Goal: Task Accomplishment & Management: Manage account settings

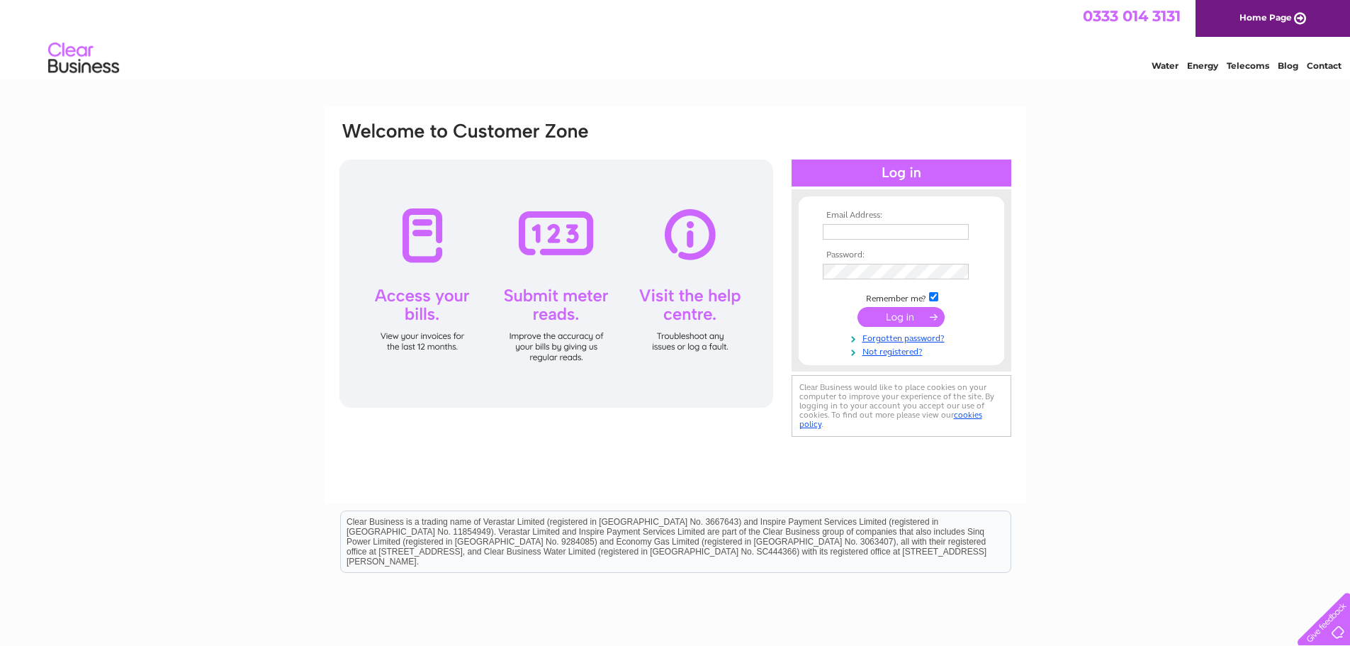
type input "service@maxtractor.net"
click at [1167, 312] on div "Email Address: service@maxtractor.net Password: Forgotten password?" at bounding box center [675, 425] width 1350 height 639
click at [917, 316] on input "submit" at bounding box center [901, 317] width 87 height 20
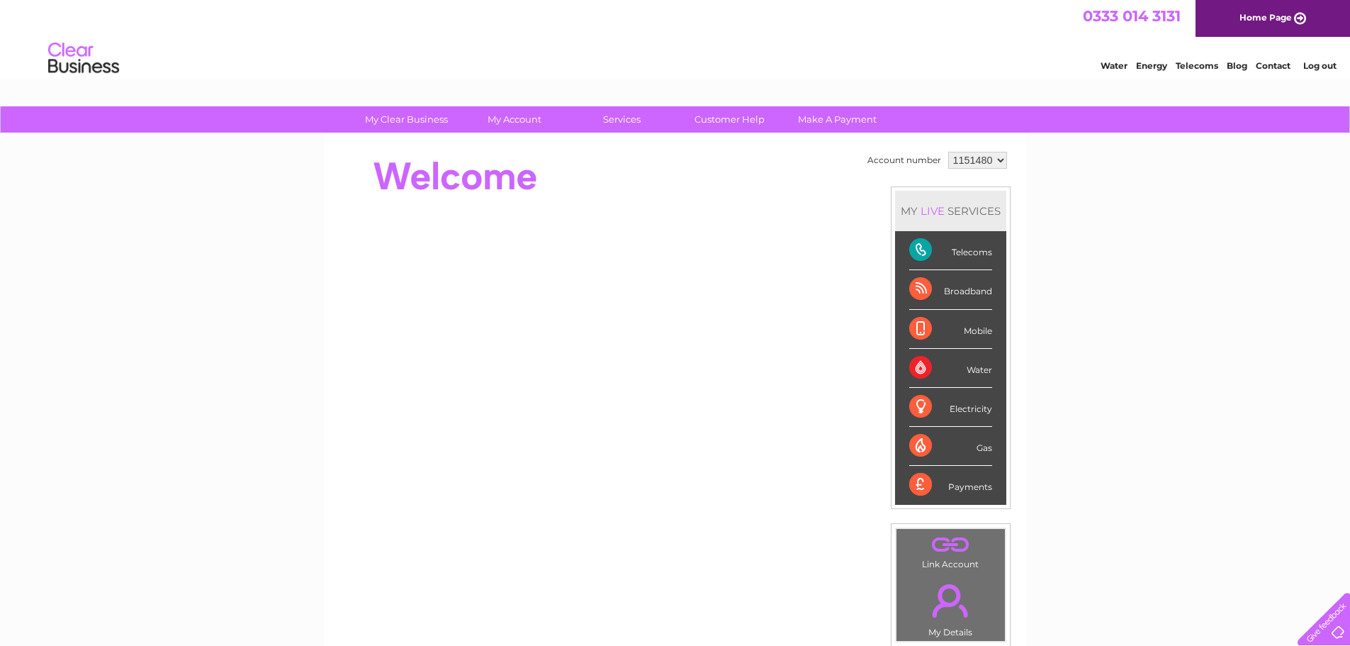
click at [970, 292] on div "Broadband" at bounding box center [950, 289] width 83 height 39
click at [916, 291] on div "Broadband" at bounding box center [950, 289] width 83 height 39
click at [975, 254] on div "Telecoms" at bounding box center [950, 250] width 83 height 39
click at [966, 253] on div "Telecoms" at bounding box center [950, 250] width 83 height 39
click at [957, 211] on div "MY LIVE SERVICES" at bounding box center [950, 211] width 111 height 40
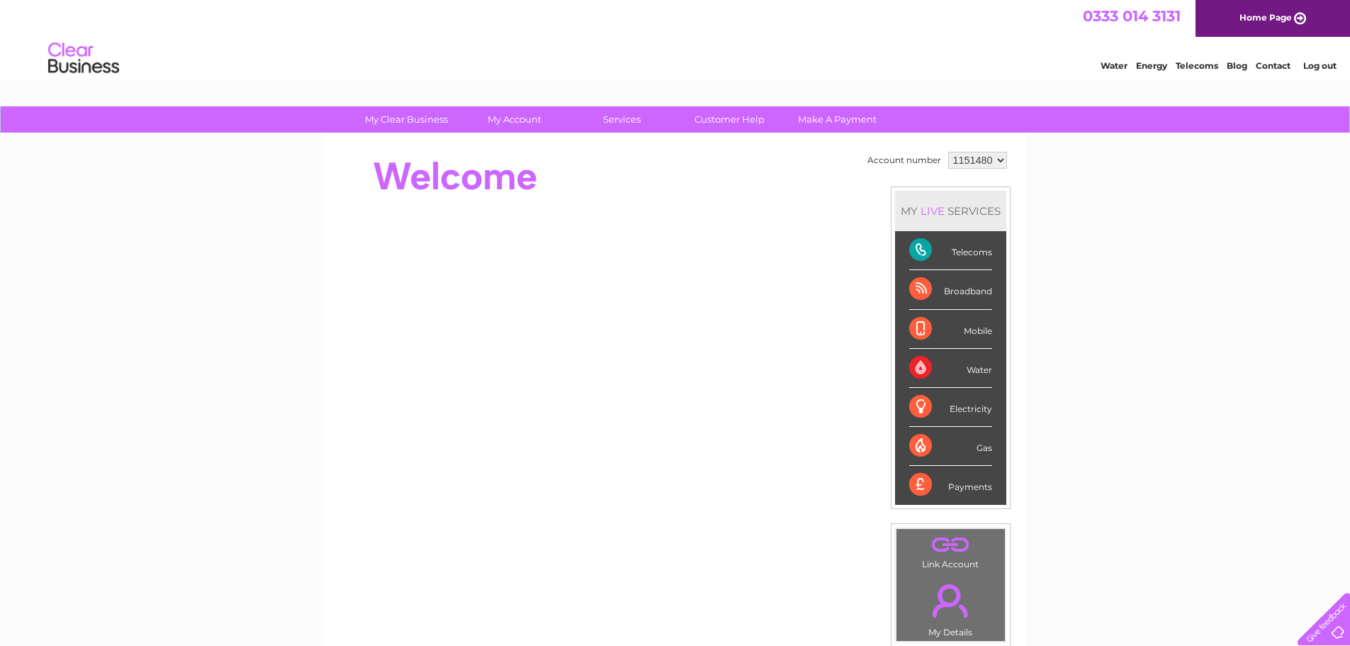
click at [989, 156] on select "1151480" at bounding box center [977, 160] width 59 height 17
click at [1178, 228] on div "My Clear Business Login Details My Details My Preferences Link Account My Accou…" at bounding box center [675, 504] width 1350 height 797
click at [1200, 61] on link "Telecoms" at bounding box center [1197, 65] width 43 height 11
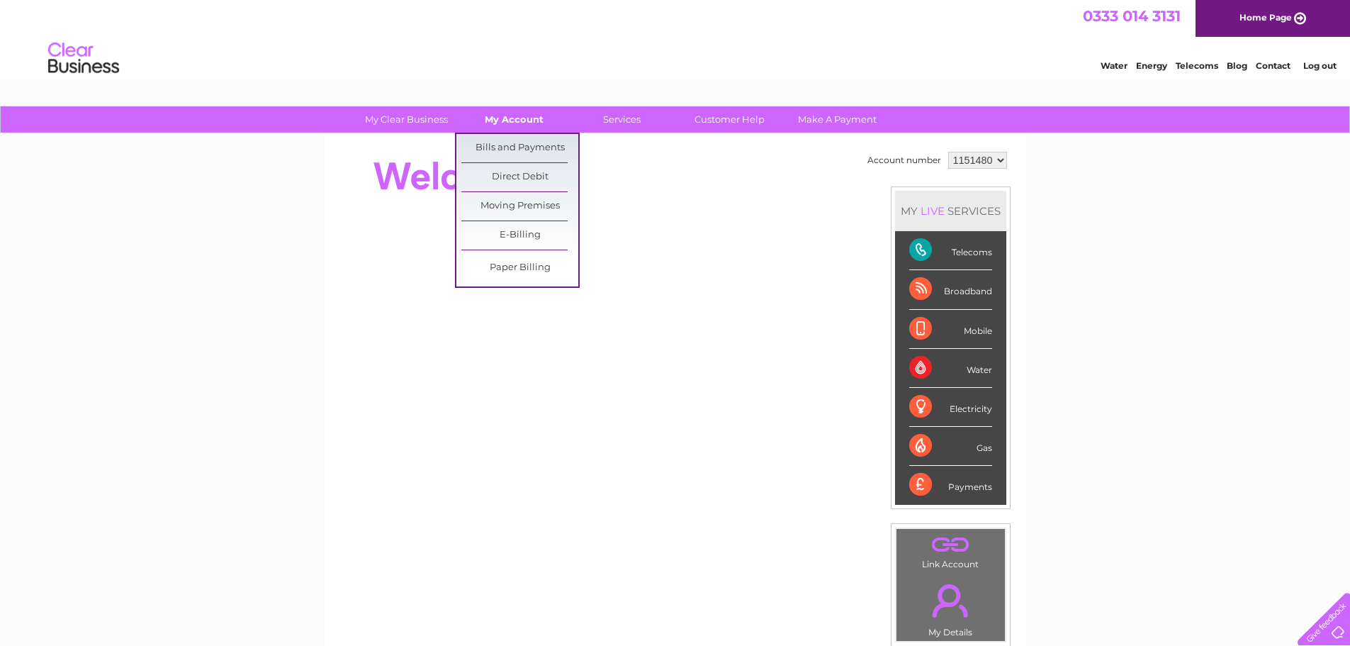
click at [520, 119] on link "My Account" at bounding box center [514, 119] width 117 height 26
click at [524, 140] on link "Bills and Payments" at bounding box center [519, 148] width 117 height 28
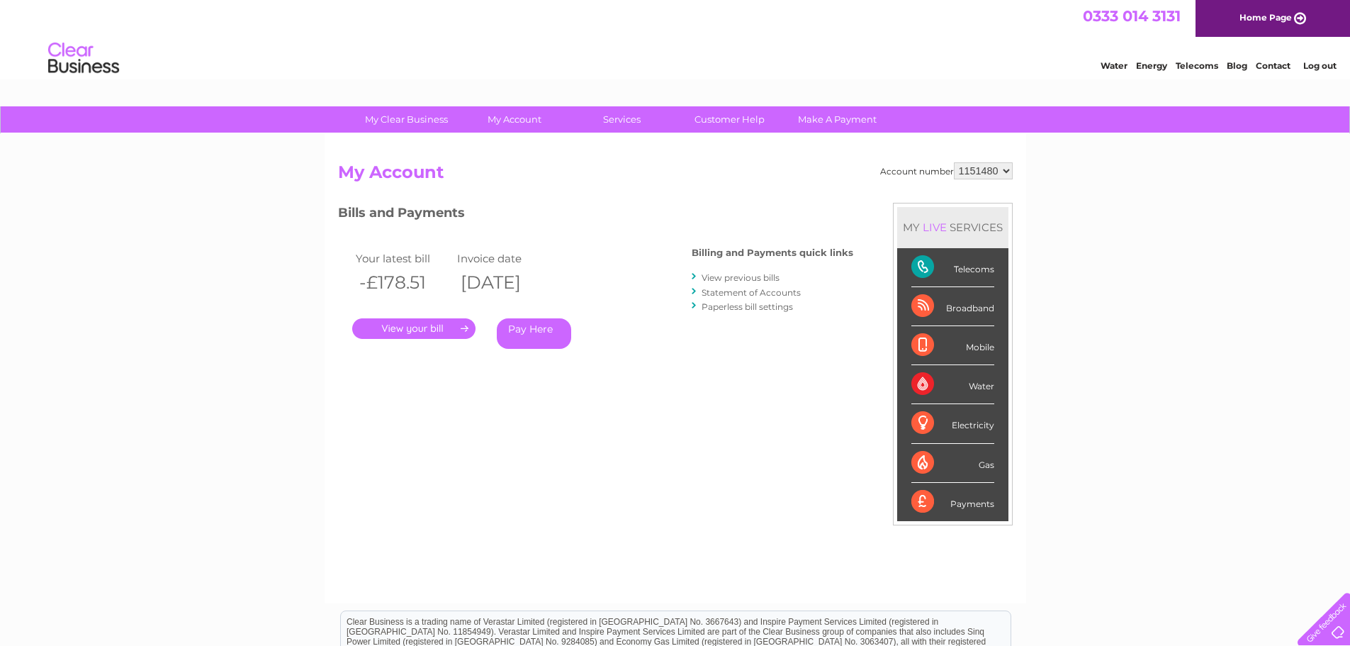
click at [465, 325] on link "." at bounding box center [413, 328] width 123 height 21
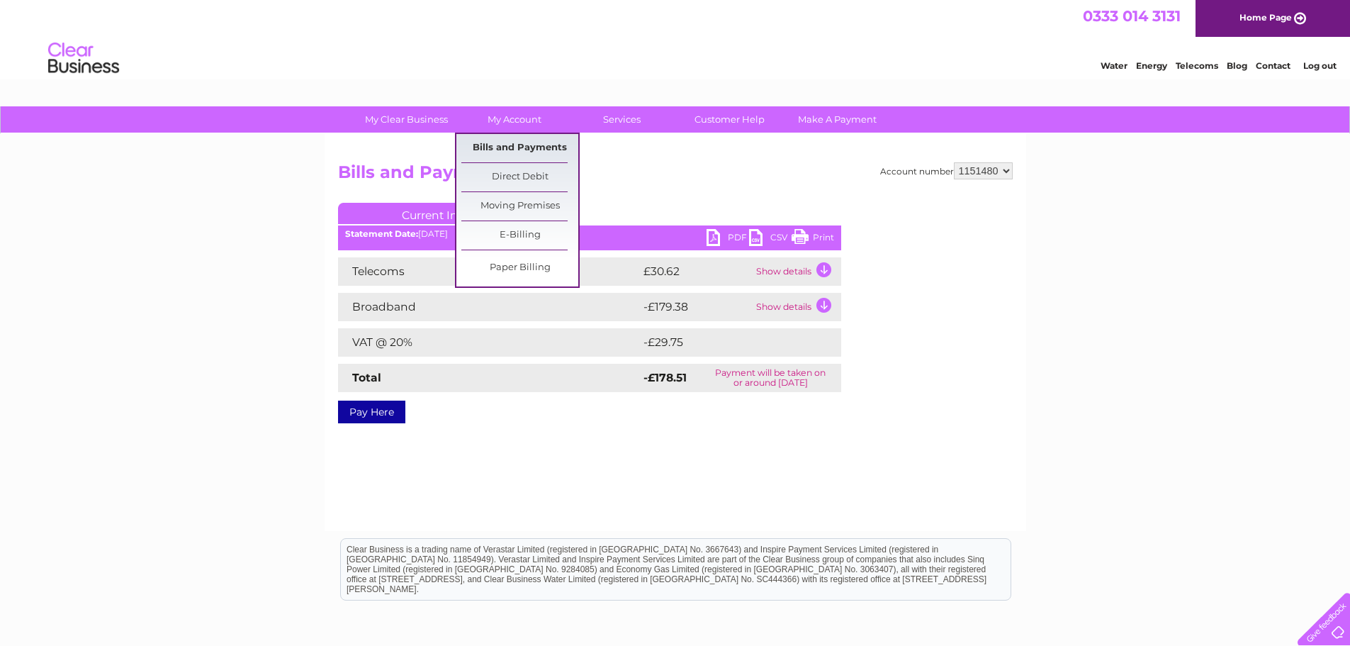
click at [518, 141] on link "Bills and Payments" at bounding box center [519, 148] width 117 height 28
click at [503, 147] on link "Bills and Payments" at bounding box center [519, 148] width 117 height 28
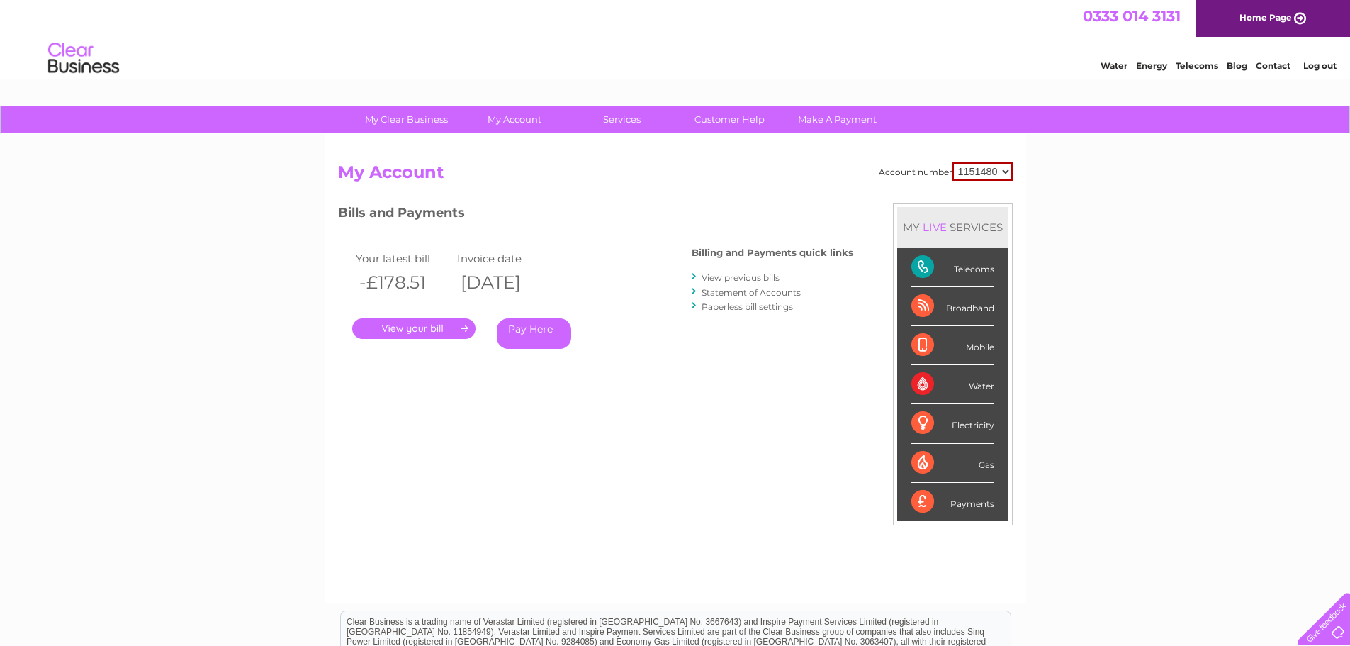
click at [716, 279] on link "View previous bills" at bounding box center [741, 277] width 78 height 11
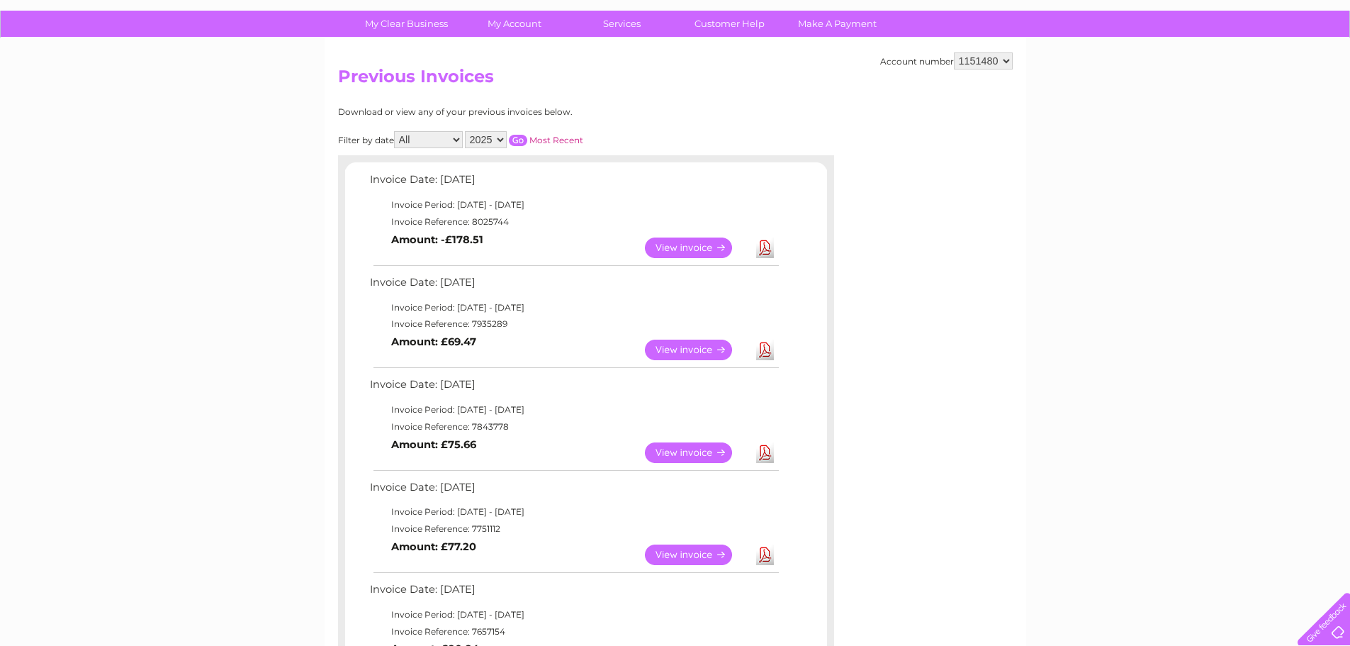
scroll to position [284, 0]
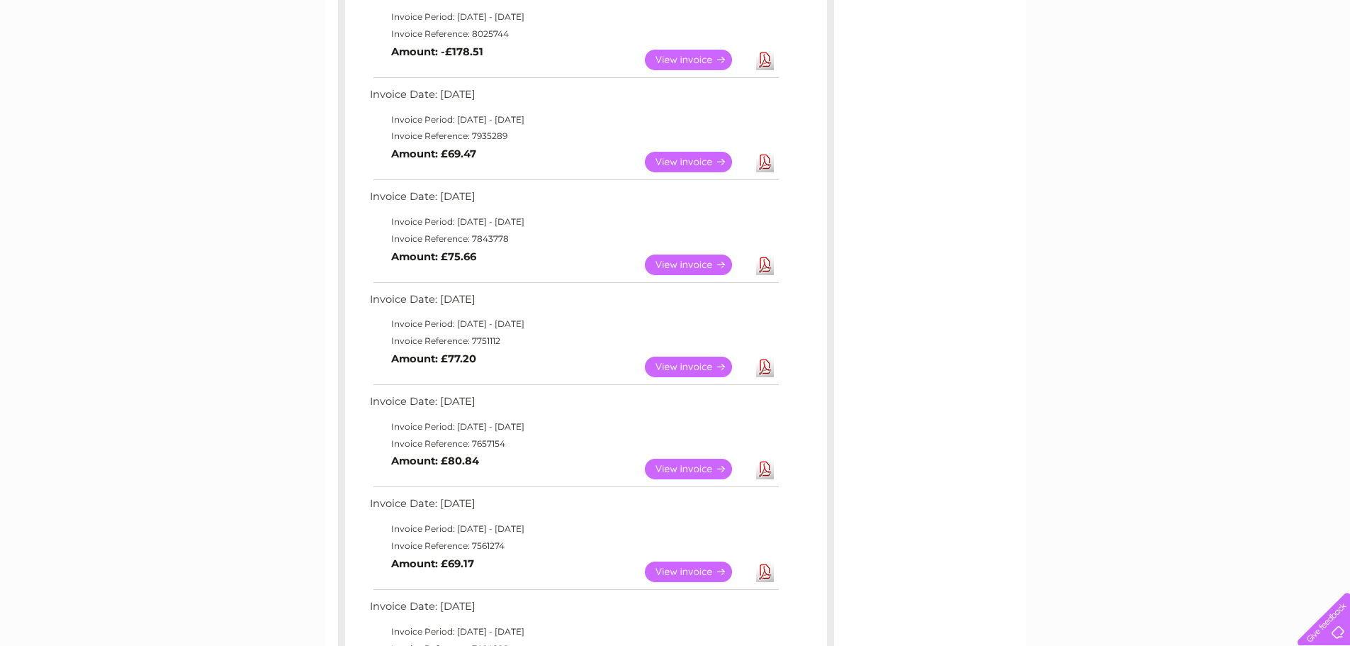
click at [683, 160] on link "View" at bounding box center [697, 162] width 104 height 21
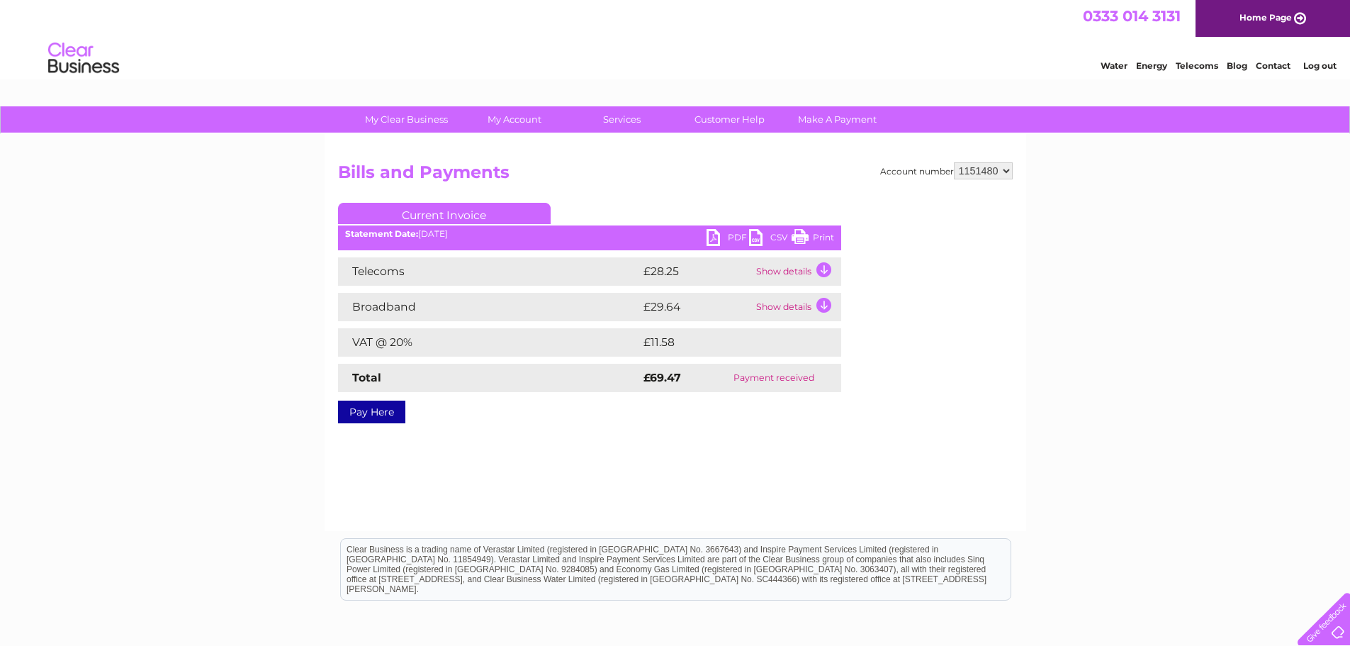
click at [802, 271] on td "Show details" at bounding box center [797, 271] width 89 height 28
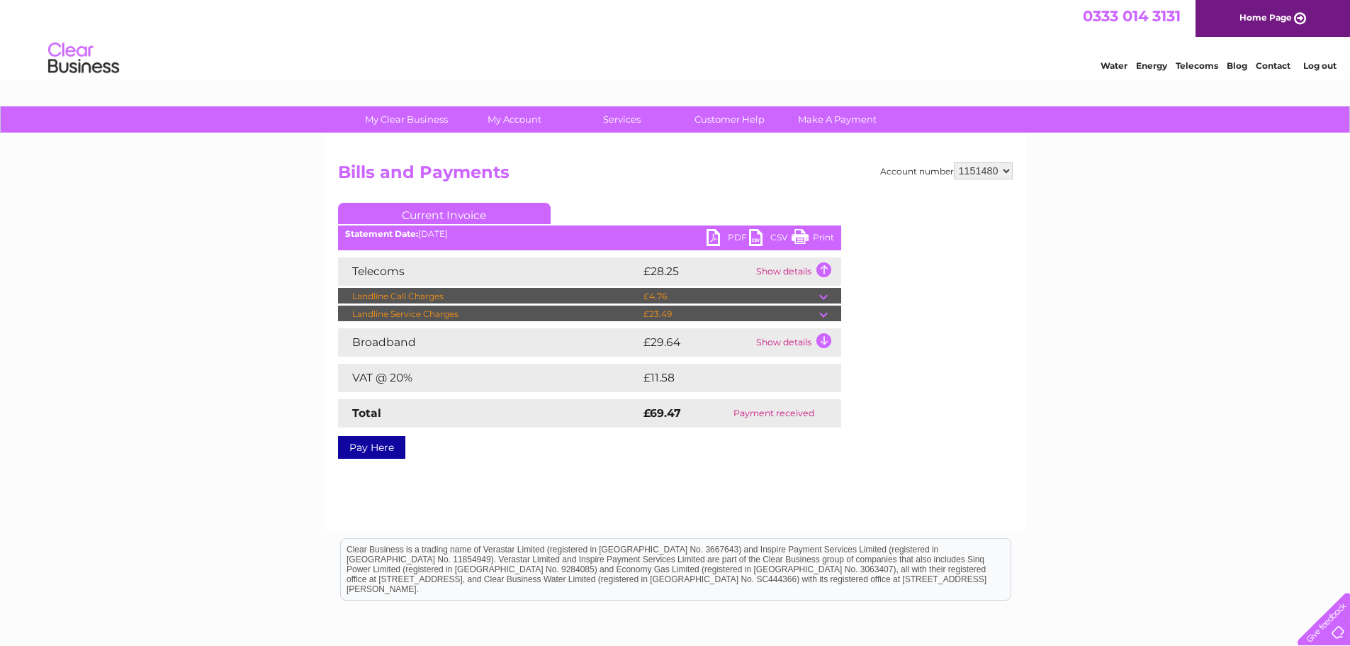
click at [823, 311] on td at bounding box center [830, 313] width 22 height 17
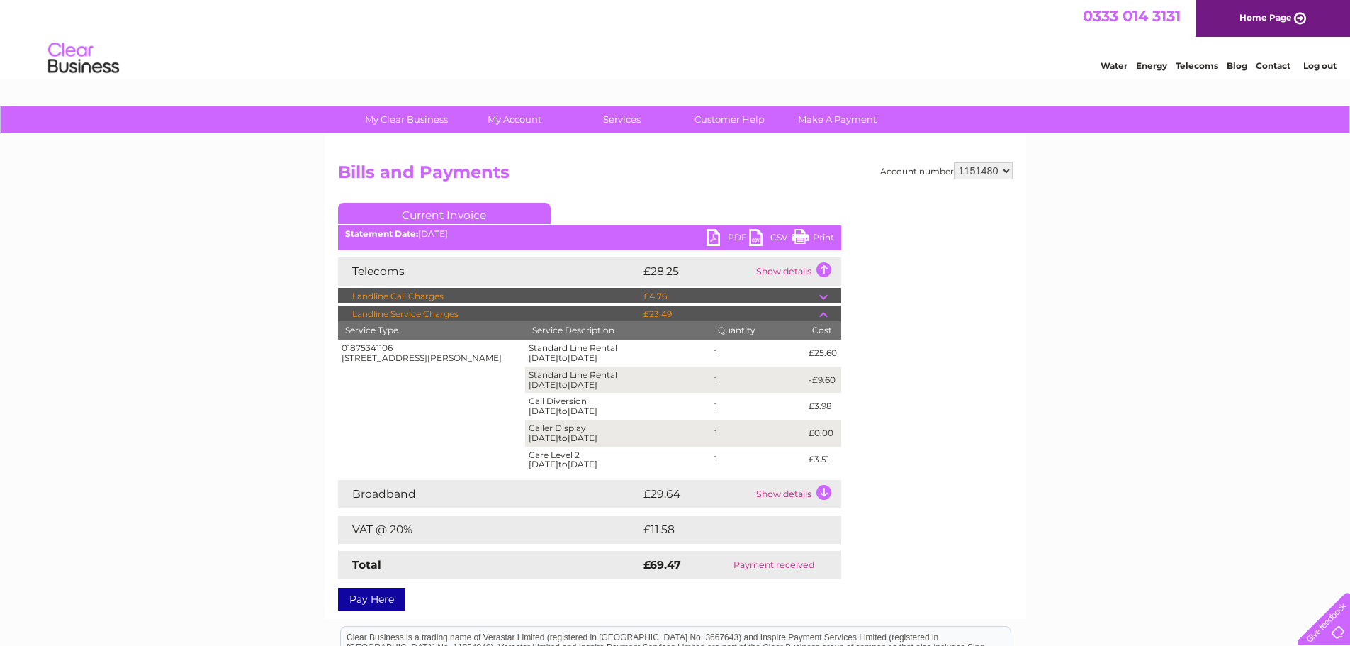
click at [911, 415] on div "Account number 1151480 Bills and Payments Current Invoice PDF CSV Print" at bounding box center [675, 383] width 675 height 442
click at [826, 271] on td "Show details" at bounding box center [797, 271] width 89 height 28
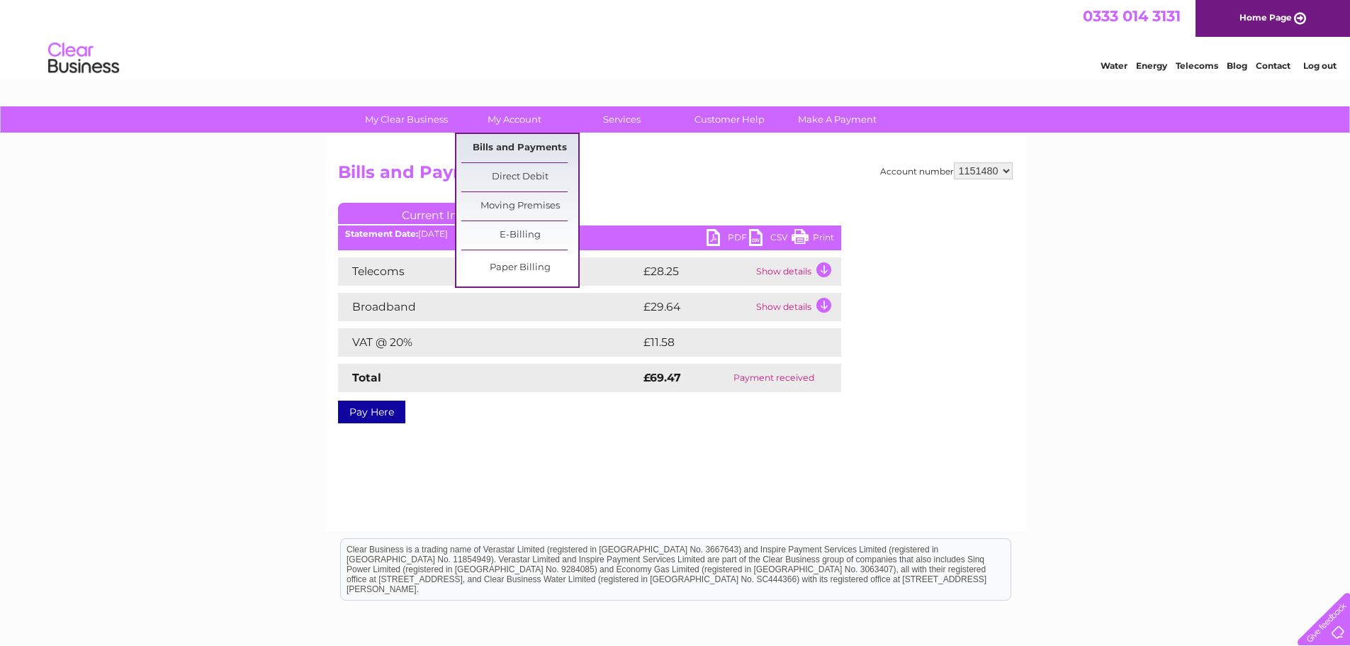
click at [521, 142] on link "Bills and Payments" at bounding box center [519, 148] width 117 height 28
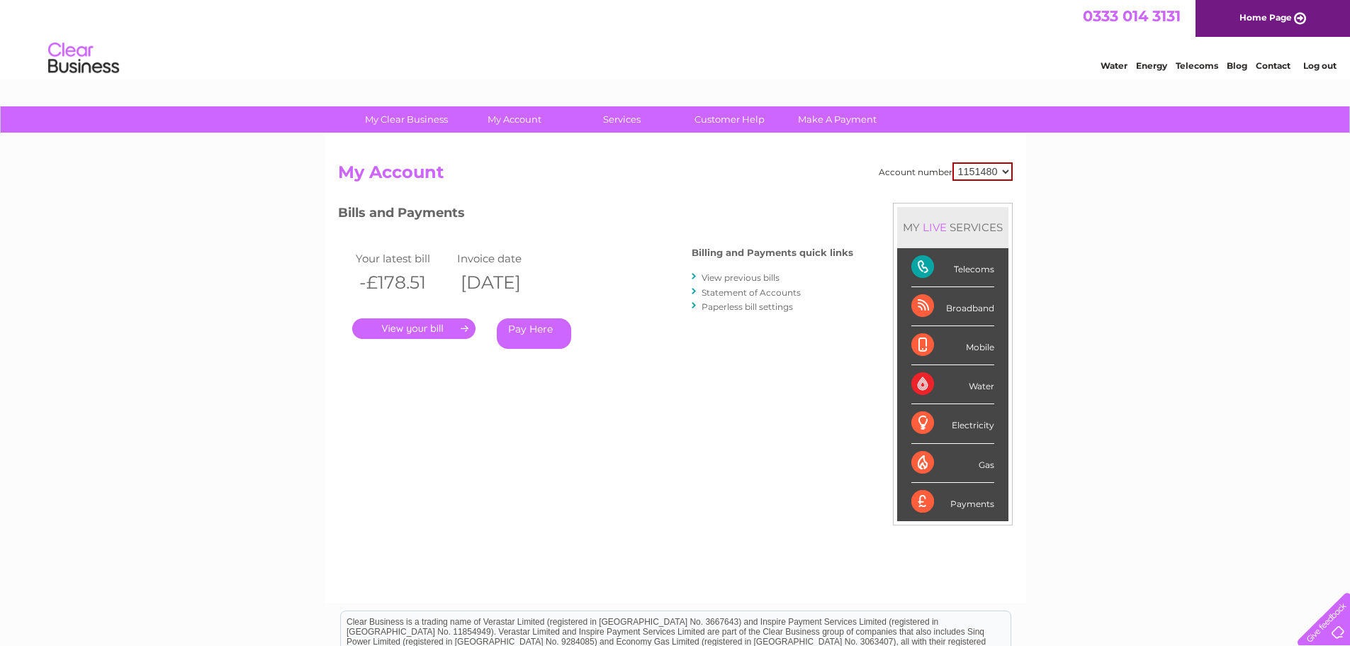
click at [430, 330] on link "." at bounding box center [413, 328] width 123 height 21
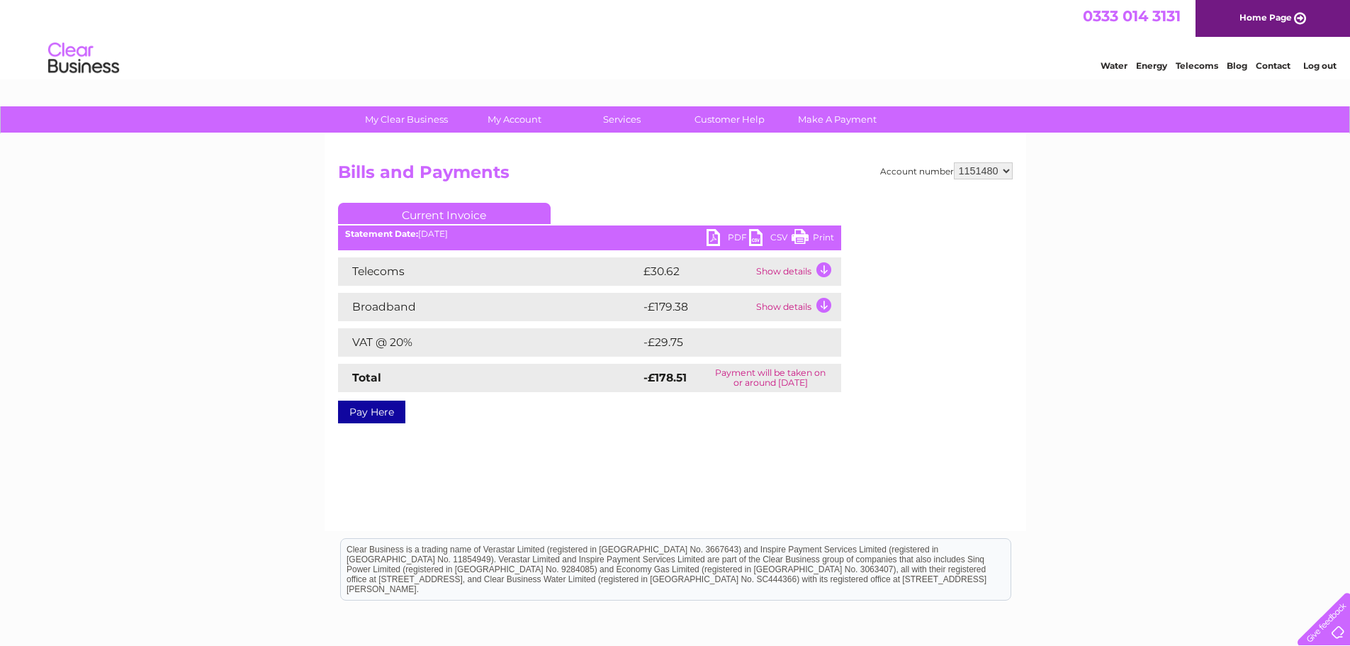
click at [464, 212] on link "Current Invoice" at bounding box center [444, 213] width 213 height 21
click at [722, 238] on link "PDF" at bounding box center [728, 239] width 43 height 21
click at [712, 235] on link "PDF" at bounding box center [728, 239] width 43 height 21
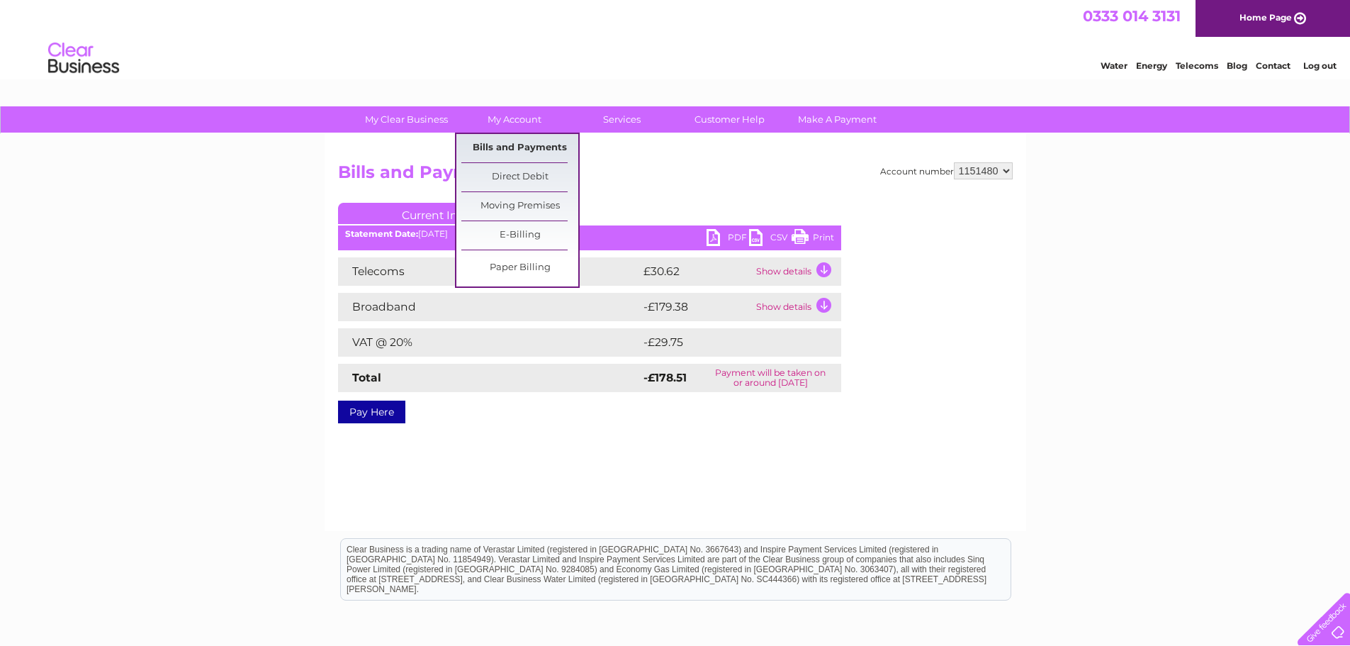
click at [512, 144] on link "Bills and Payments" at bounding box center [519, 148] width 117 height 28
click at [525, 125] on link "My Account" at bounding box center [514, 119] width 117 height 26
click at [535, 147] on link "Bills and Payments" at bounding box center [519, 148] width 117 height 28
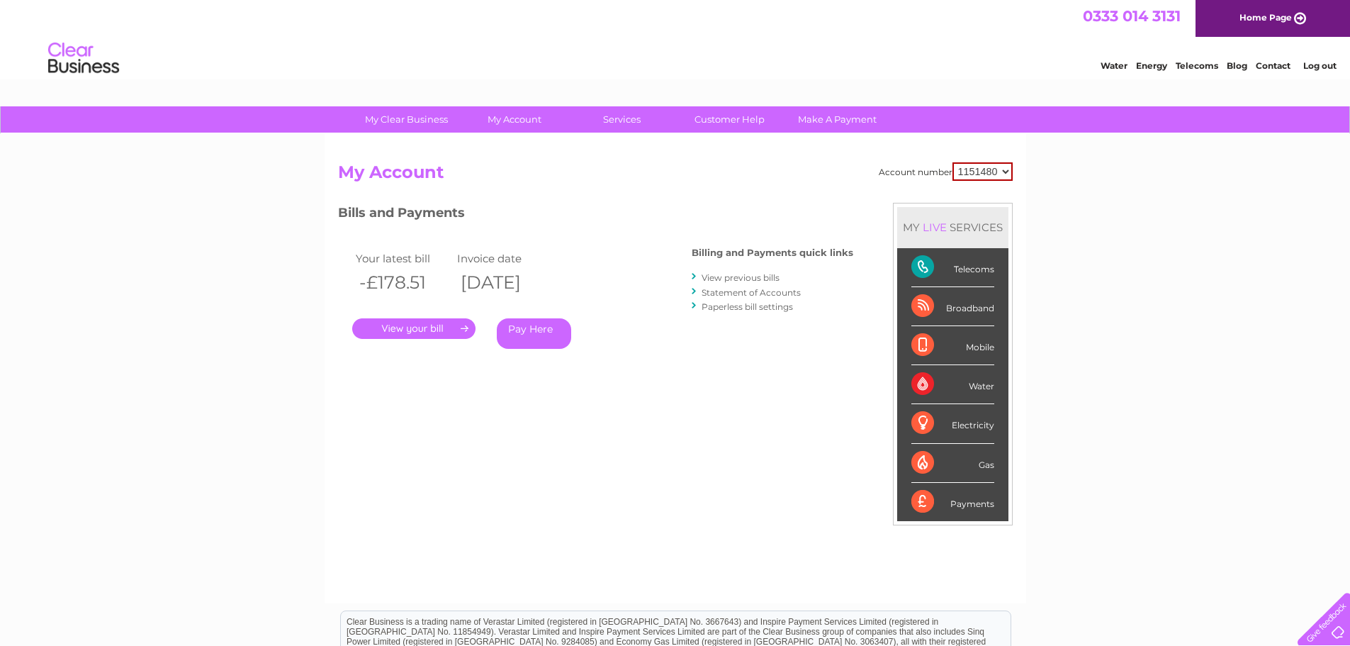
click at [735, 280] on link "View previous bills" at bounding box center [741, 277] width 78 height 11
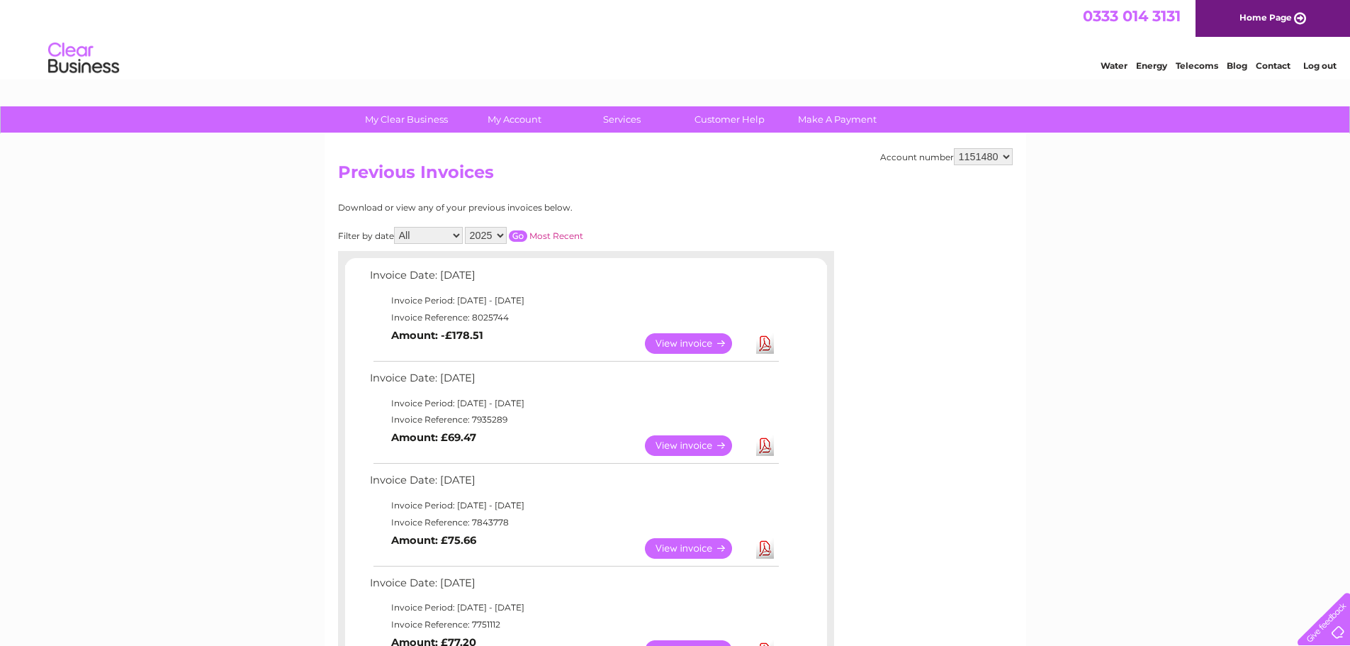
click at [498, 233] on select "2025 2024 2023 2022" at bounding box center [486, 235] width 42 height 17
select select "2024"
click at [466, 227] on select "2025 2024 2023 2022" at bounding box center [486, 235] width 42 height 17
click at [520, 237] on input "button" at bounding box center [518, 235] width 18 height 11
click at [520, 234] on input "button" at bounding box center [518, 235] width 18 height 11
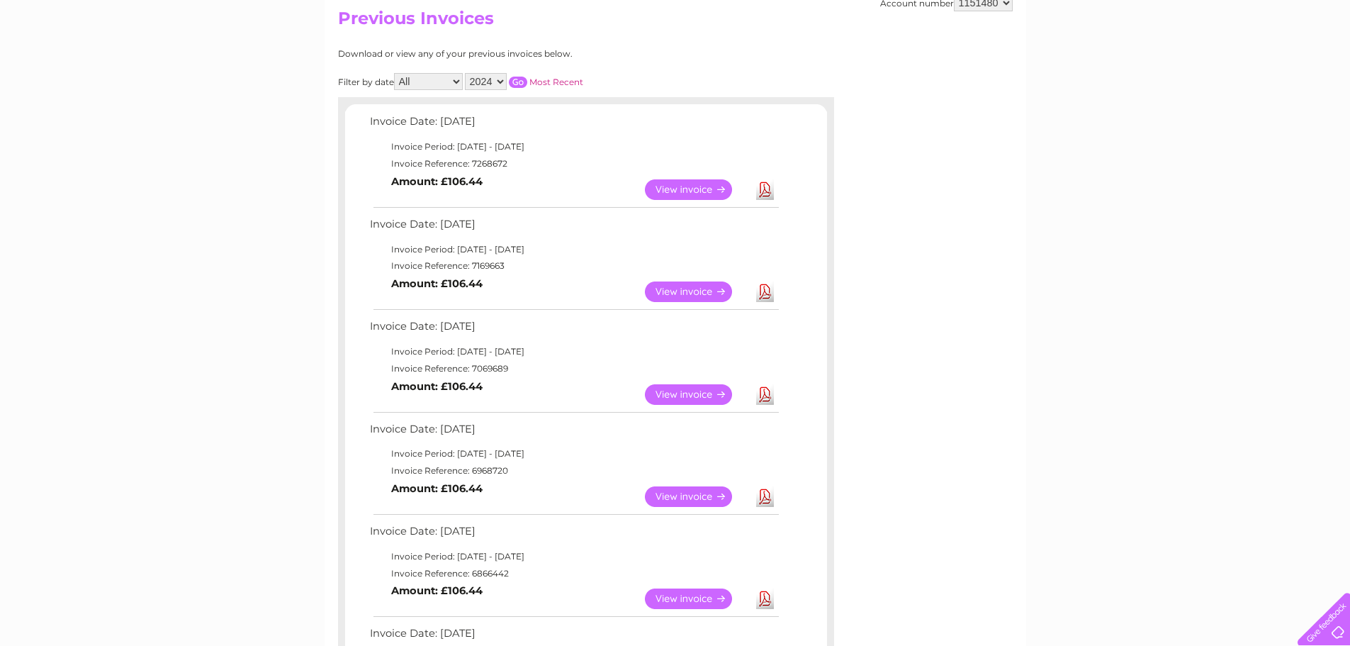
scroll to position [284, 0]
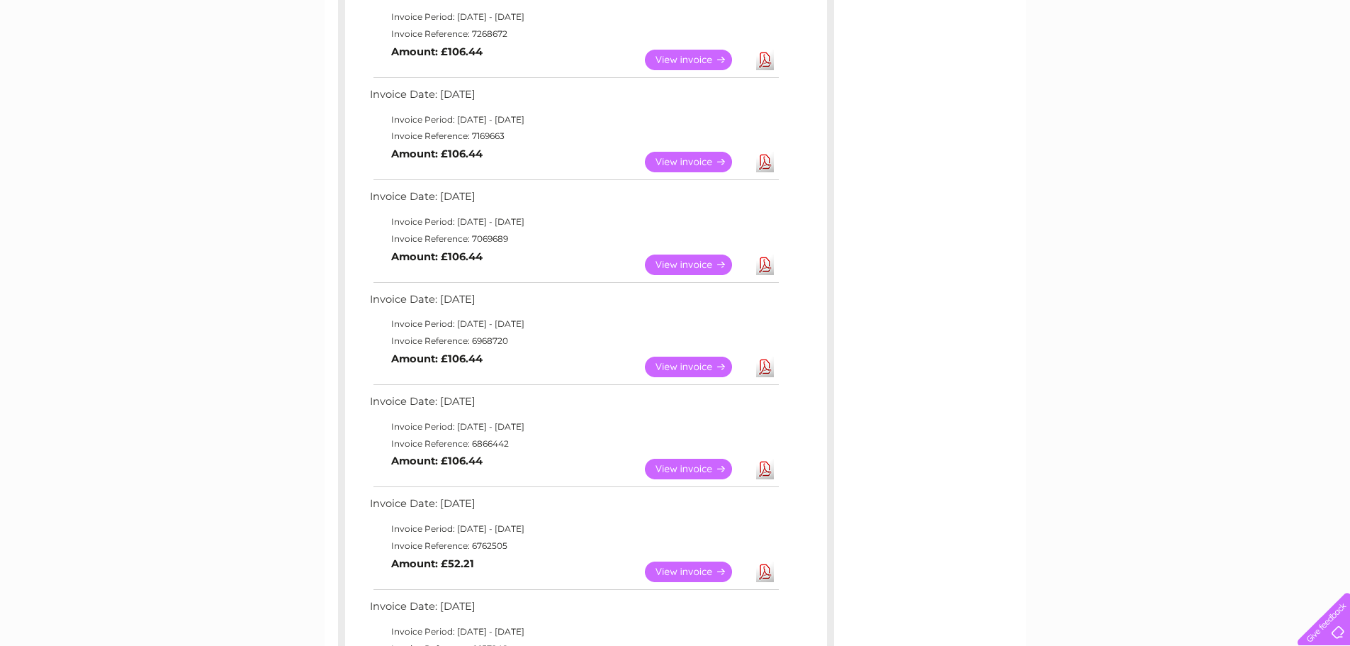
click at [696, 265] on link "View" at bounding box center [697, 264] width 104 height 21
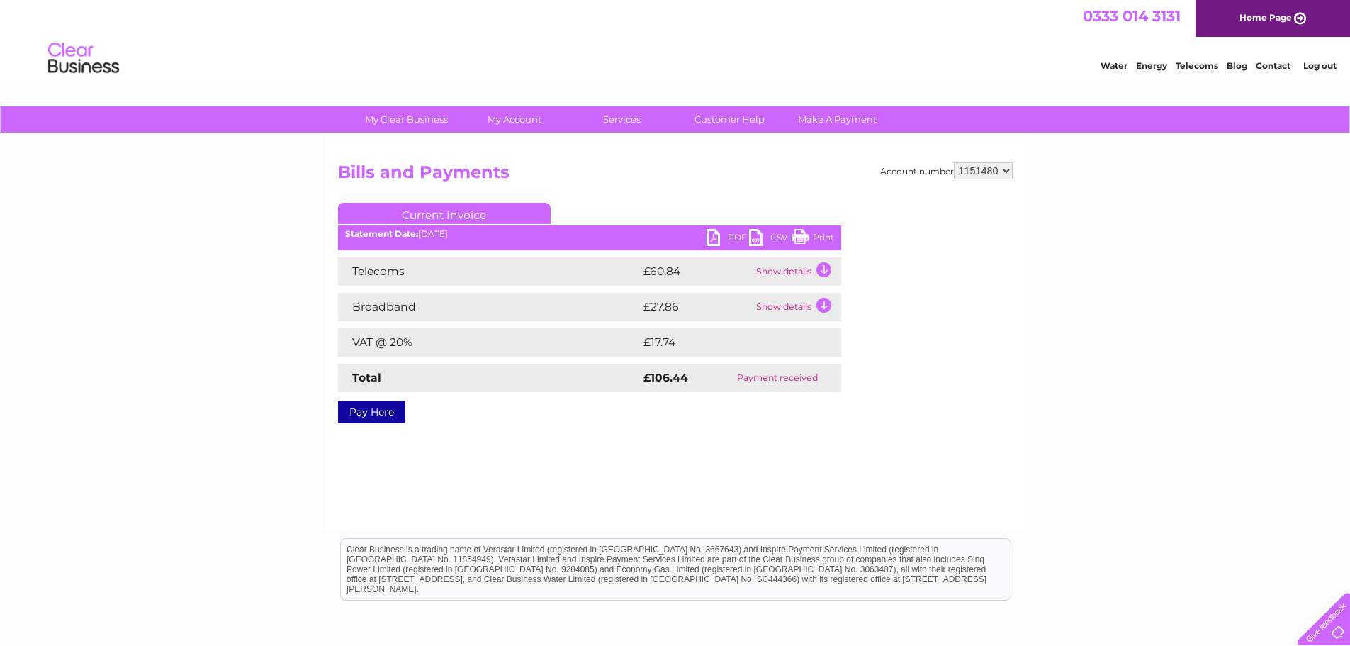
click at [821, 270] on td "Show details" at bounding box center [797, 271] width 89 height 28
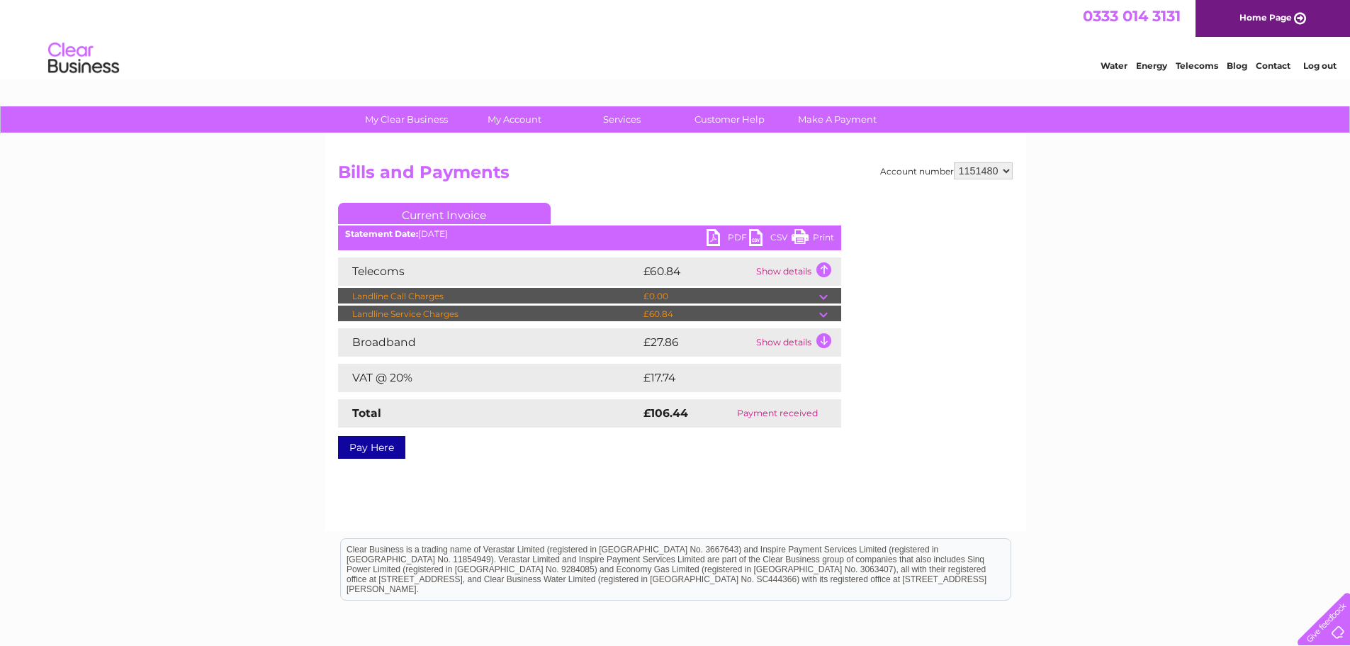
click at [819, 314] on td at bounding box center [830, 313] width 22 height 17
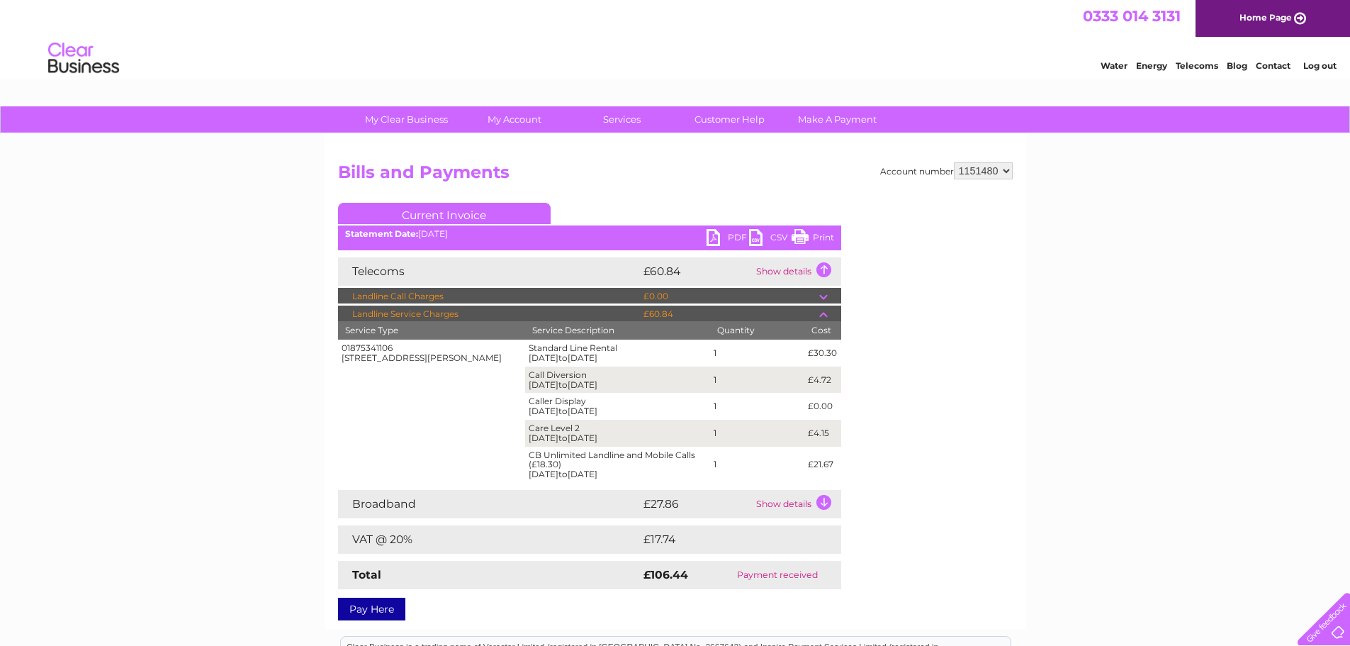
click at [821, 316] on td at bounding box center [830, 313] width 22 height 17
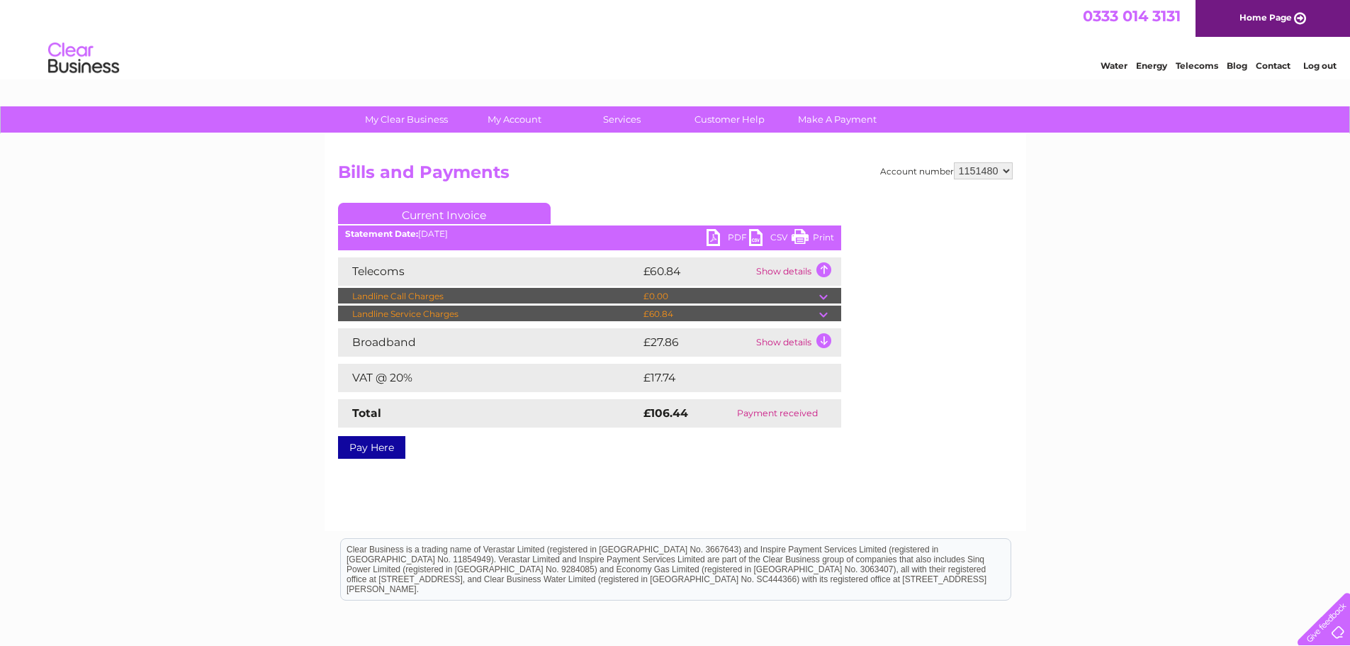
click at [605, 271] on td "Telecoms" at bounding box center [489, 271] width 302 height 28
click at [817, 269] on td "Show details" at bounding box center [797, 271] width 89 height 28
